Goal: Book appointment/travel/reservation

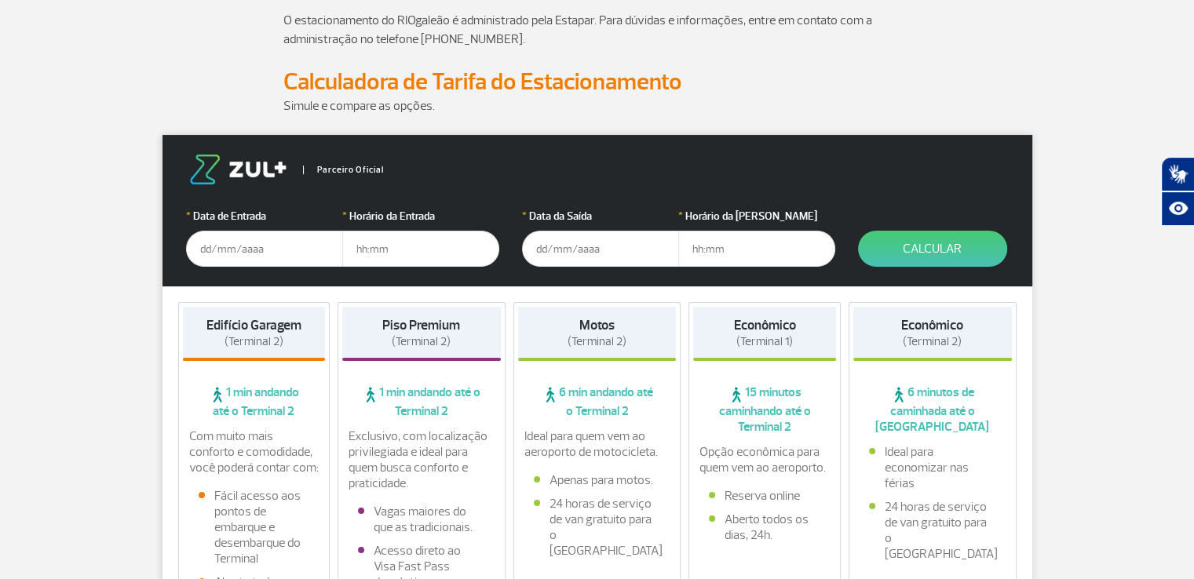
scroll to position [157, 0]
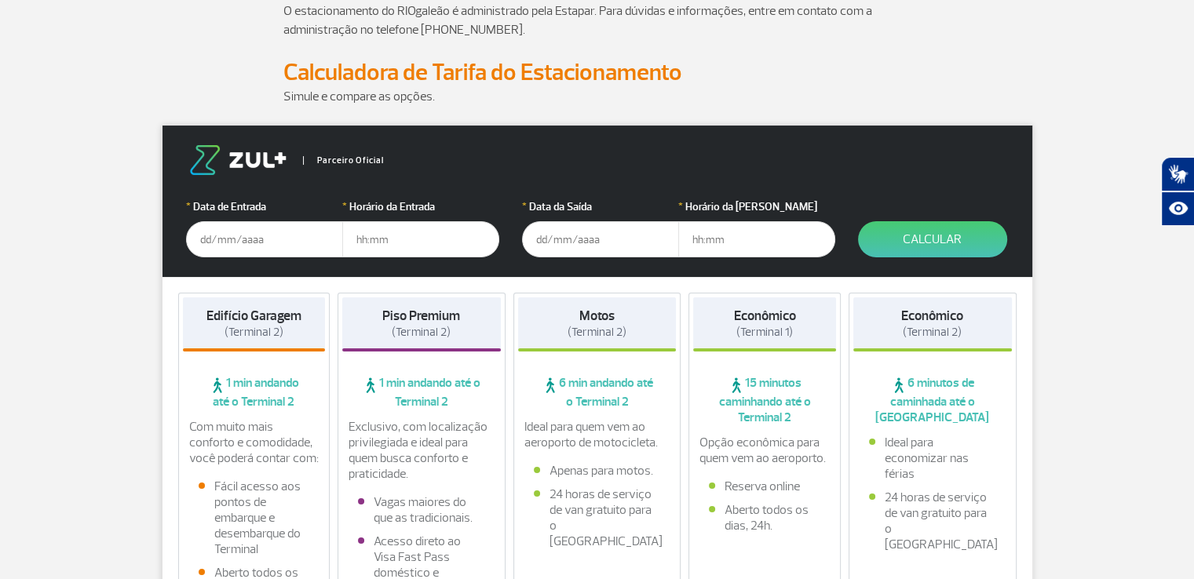
click at [221, 237] on input "text" at bounding box center [264, 239] width 157 height 36
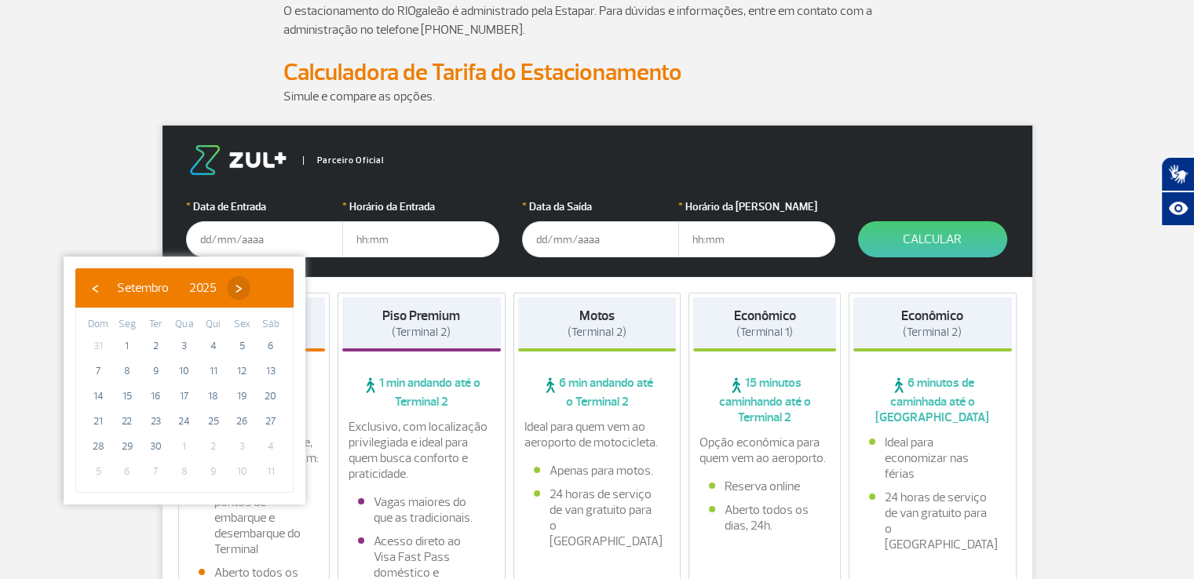
click at [250, 293] on span "›" at bounding box center [239, 288] width 24 height 24
click at [241, 345] on span "3" at bounding box center [241, 346] width 25 height 25
type input "[DATE]"
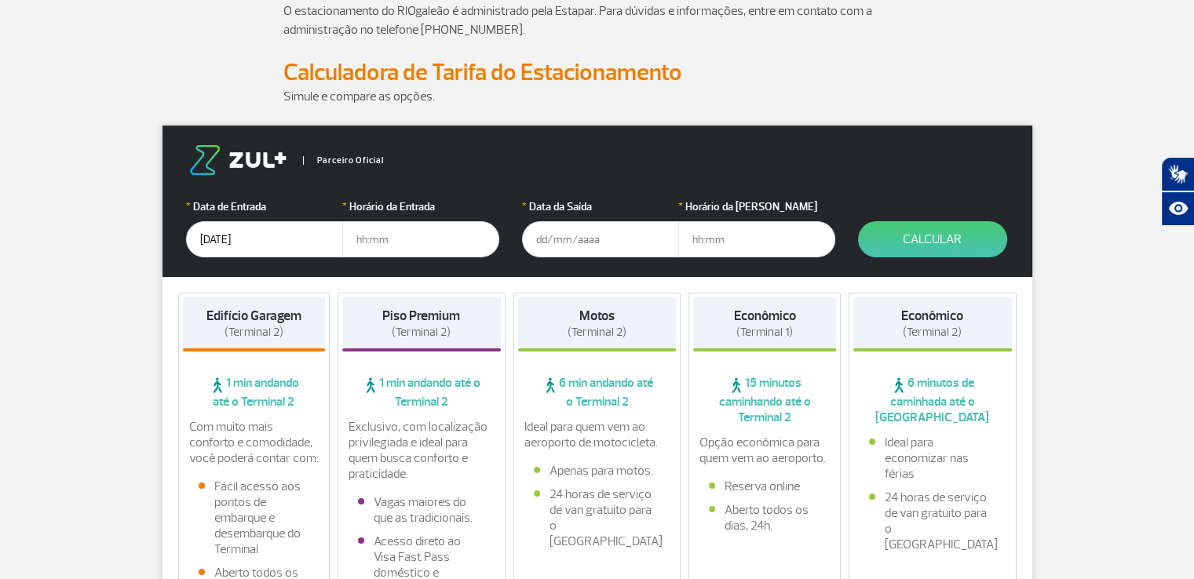
click at [367, 238] on input "text" at bounding box center [420, 239] width 157 height 36
type input "03:00"
click at [541, 239] on input "text" at bounding box center [600, 239] width 157 height 36
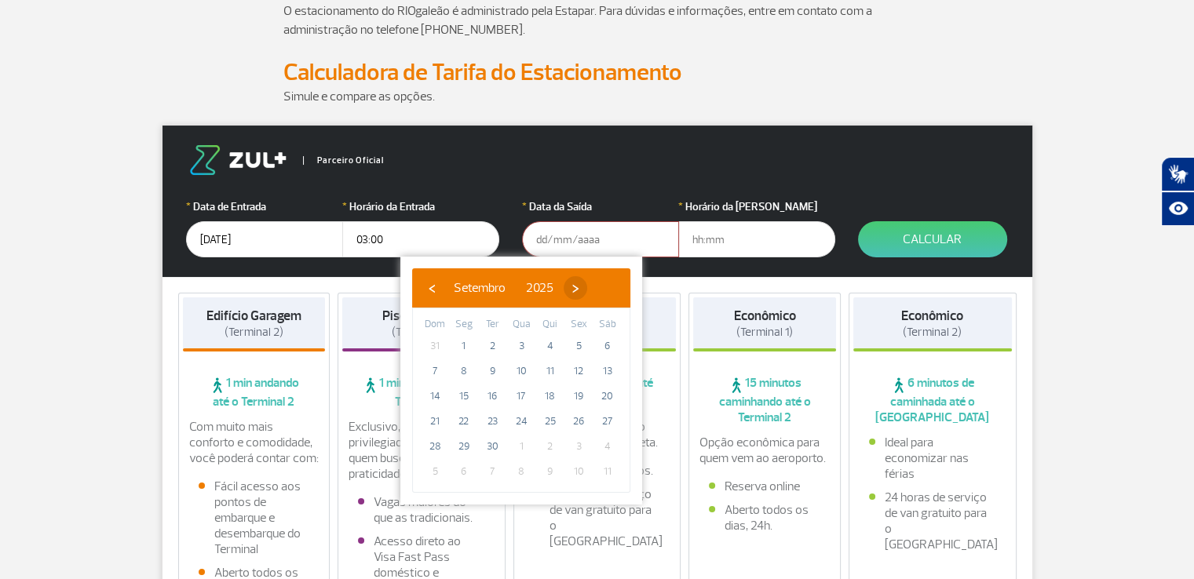
click at [587, 285] on span "›" at bounding box center [576, 288] width 24 height 24
click at [468, 392] on span "13" at bounding box center [463, 396] width 25 height 25
type input "[DATE]"
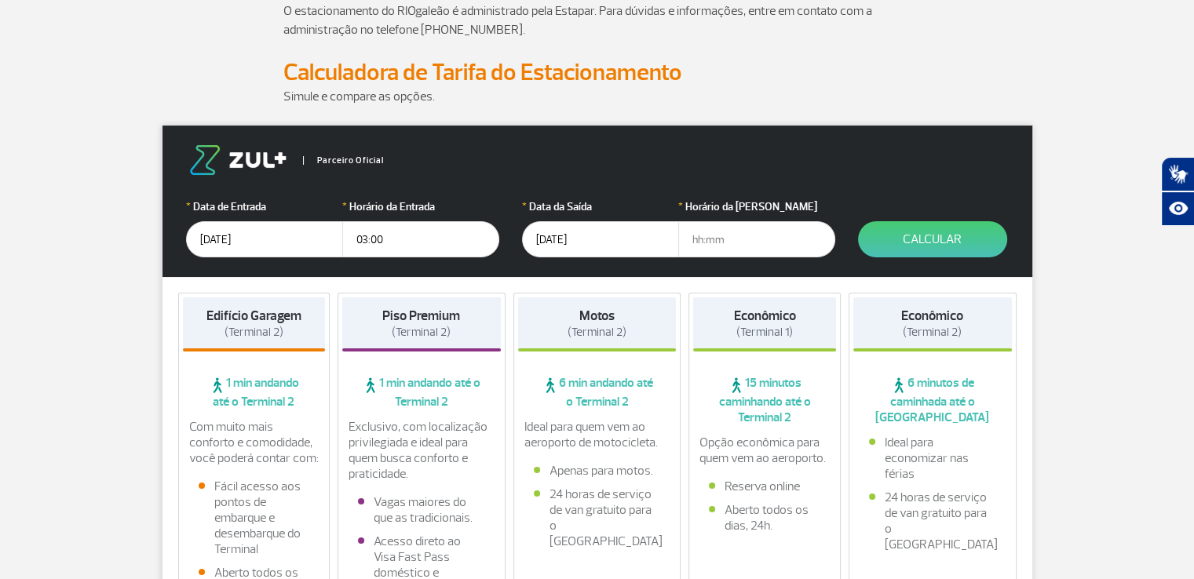
click at [694, 243] on input "text" at bounding box center [756, 239] width 157 height 36
type input "08:45"
click at [917, 239] on button "Calcular" at bounding box center [932, 239] width 149 height 36
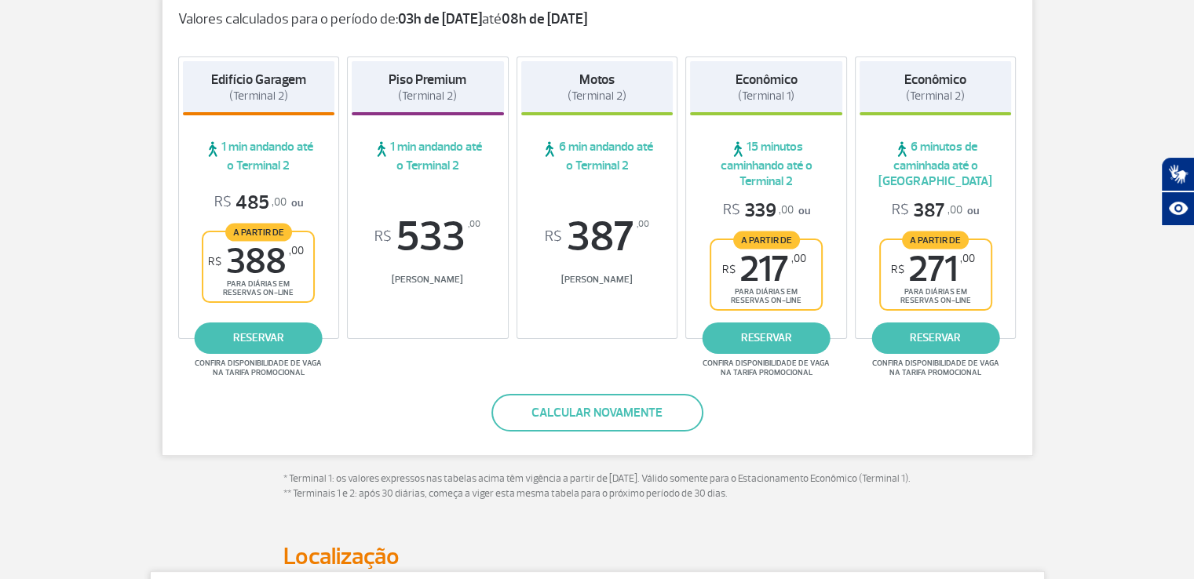
scroll to position [314, 0]
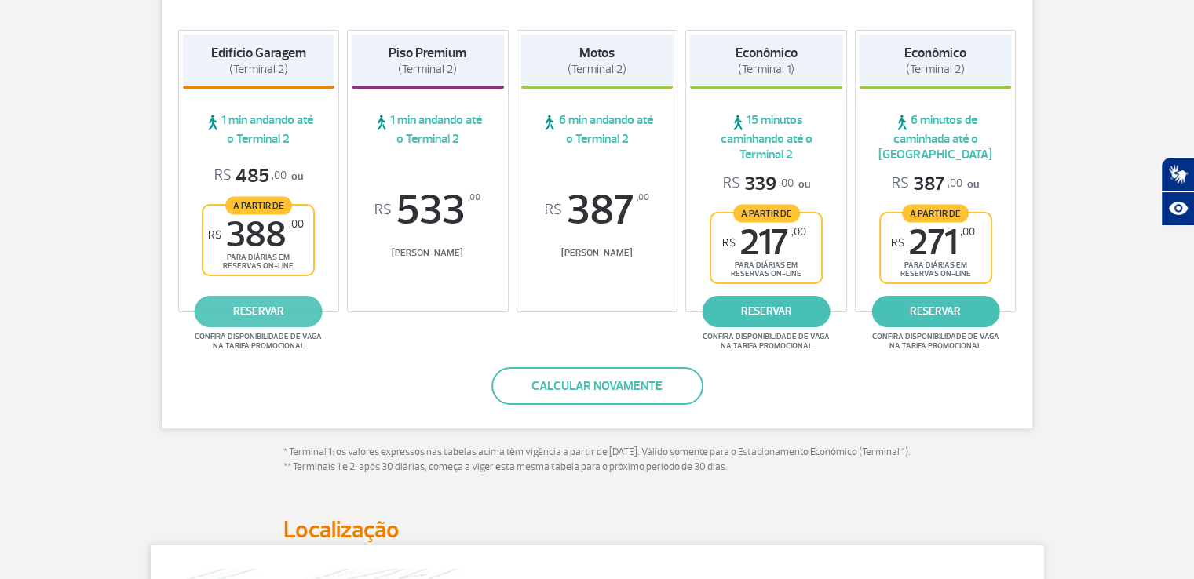
click at [252, 309] on link "reservar" at bounding box center [259, 311] width 128 height 31
